Goal: Book appointment/travel/reservation

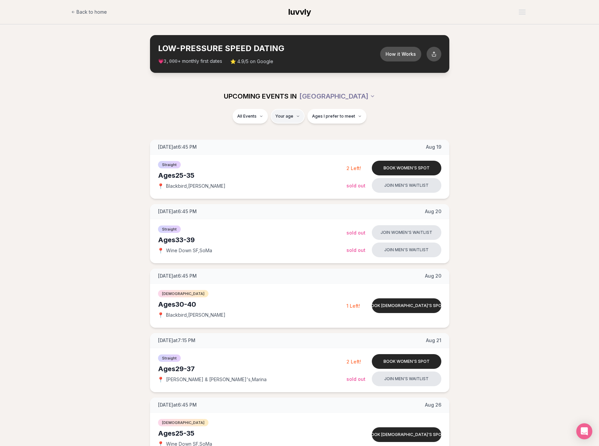
type input "**"
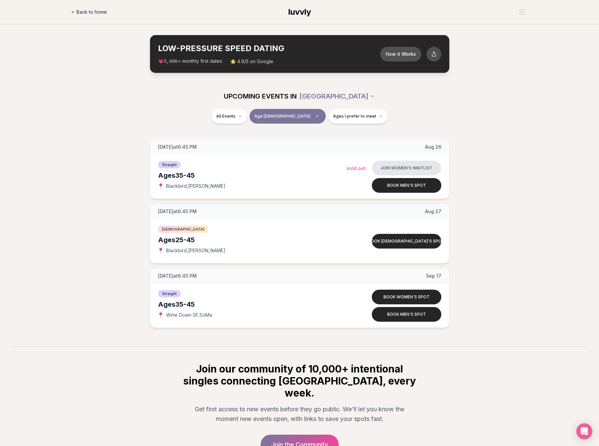
click at [94, 10] on span "Back to home" at bounding box center [91, 12] width 30 height 7
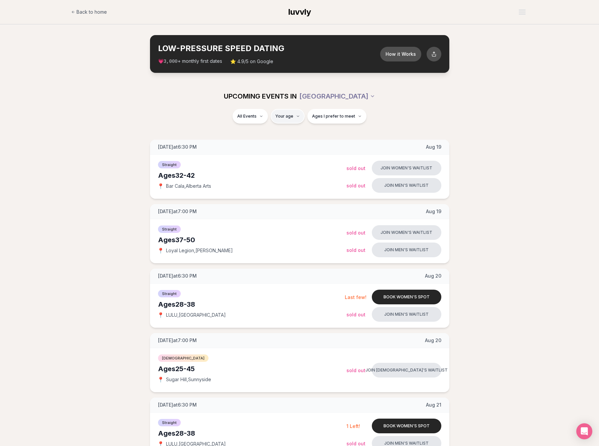
type input "**"
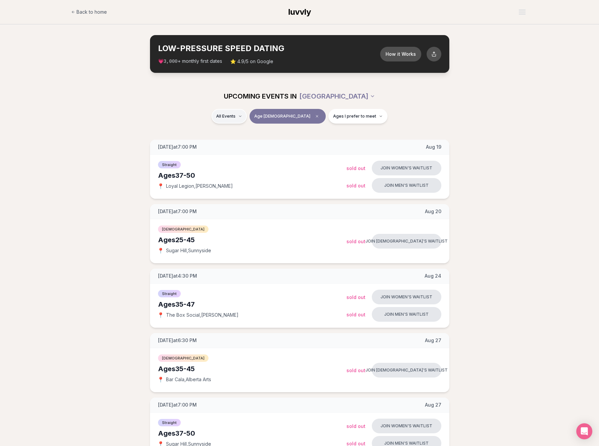
click at [245, 132] on span "Straight" at bounding box center [237, 133] width 17 height 7
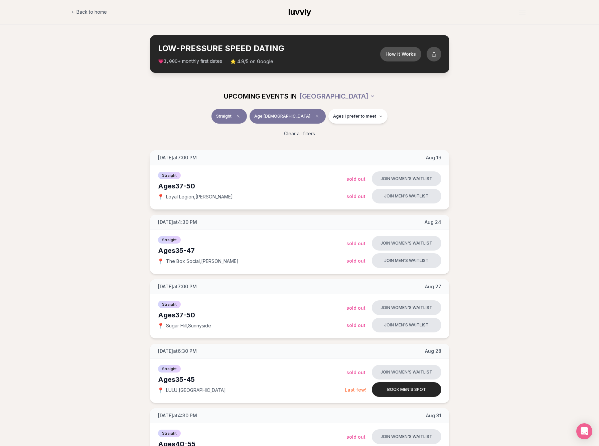
drag, startPoint x: 177, startPoint y: 186, endPoint x: 199, endPoint y: 186, distance: 21.7
click at [199, 186] on div "Ages [DEMOGRAPHIC_DATA]" at bounding box center [252, 185] width 188 height 9
copy div "37-50"
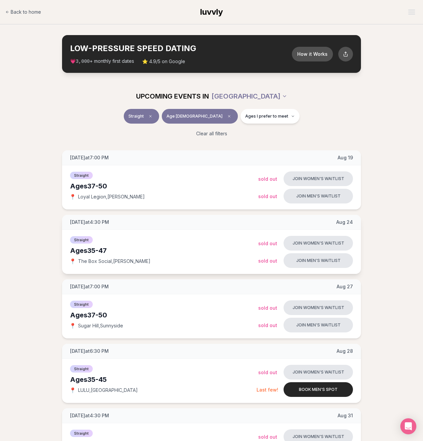
drag, startPoint x: 88, startPoint y: 251, endPoint x: 112, endPoint y: 251, distance: 23.7
click at [112, 251] on div "Ages [DEMOGRAPHIC_DATA]" at bounding box center [164, 250] width 188 height 9
copy div "35-47"
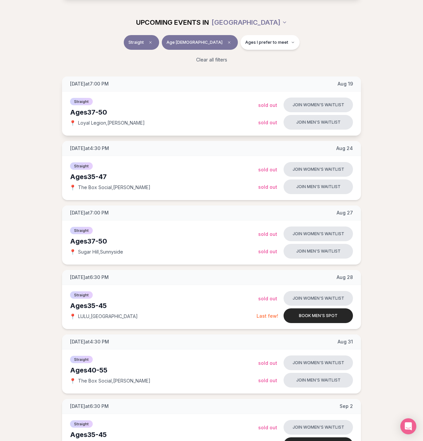
scroll to position [74, 0]
click at [250, 19] on html "Back to home luvvly LOW-PRESSURE SPEED DATING How it Works 💗 3,000 + monthly fi…" at bounding box center [211, 445] width 423 height 1039
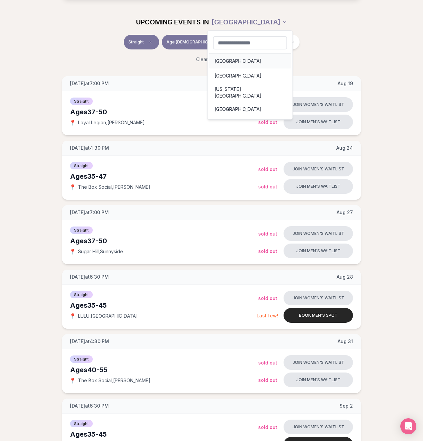
click at [224, 63] on div "[GEOGRAPHIC_DATA]" at bounding box center [250, 61] width 82 height 15
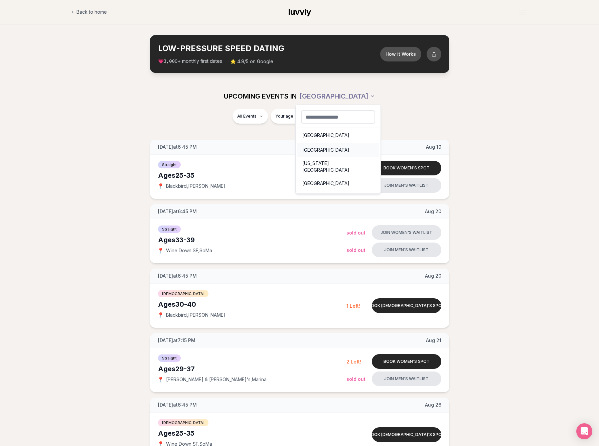
click at [317, 149] on div "[GEOGRAPHIC_DATA]" at bounding box center [338, 150] width 82 height 15
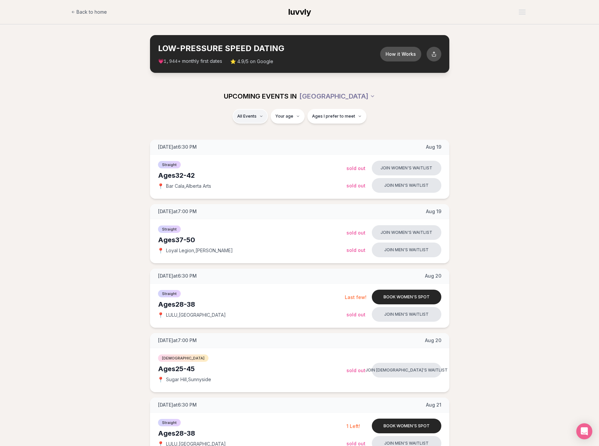
click at [244, 131] on span "Straight" at bounding box center [238, 133] width 17 height 7
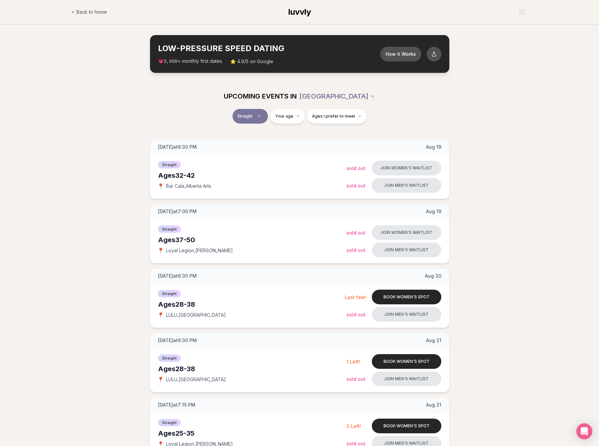
type input "**"
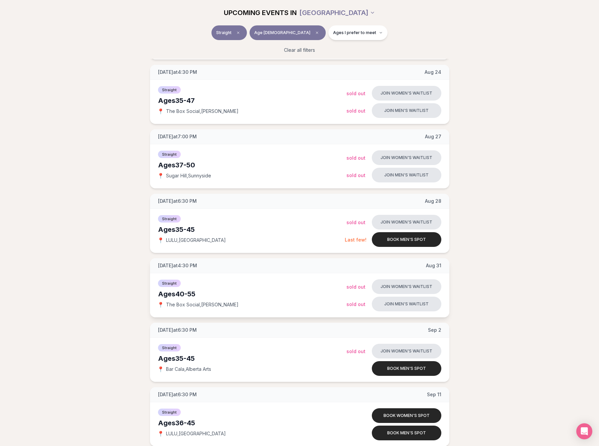
scroll to position [150, 0]
click at [353, 13] on html "Back to home luvvly LOW-PRESSURE SPEED DATING How it Works 💗 3,000 + monthly fi…" at bounding box center [299, 369] width 599 height 1039
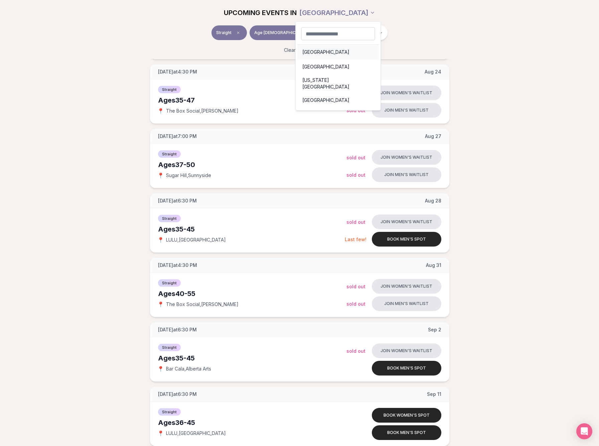
click at [313, 52] on div "[GEOGRAPHIC_DATA]" at bounding box center [338, 52] width 82 height 15
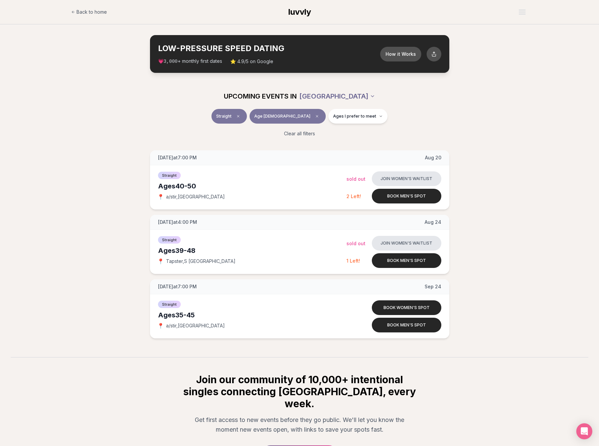
click at [348, 94] on html "Back to home luvvly LOW-PRESSURE SPEED DATING How it Works 💗 3,000 + monthly fi…" at bounding box center [299, 262] width 599 height 524
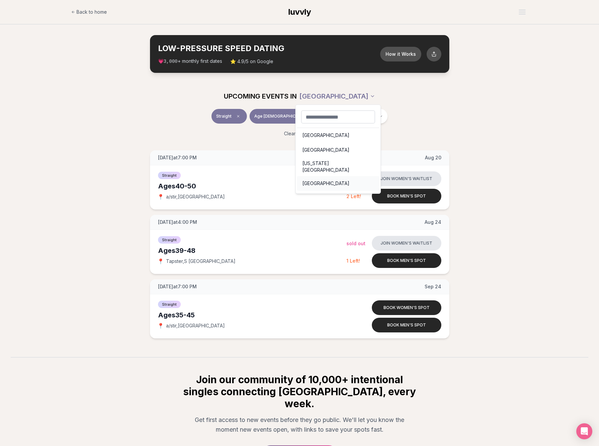
click at [322, 180] on div "[GEOGRAPHIC_DATA]" at bounding box center [338, 183] width 82 height 15
